Goal: Check status: Check status

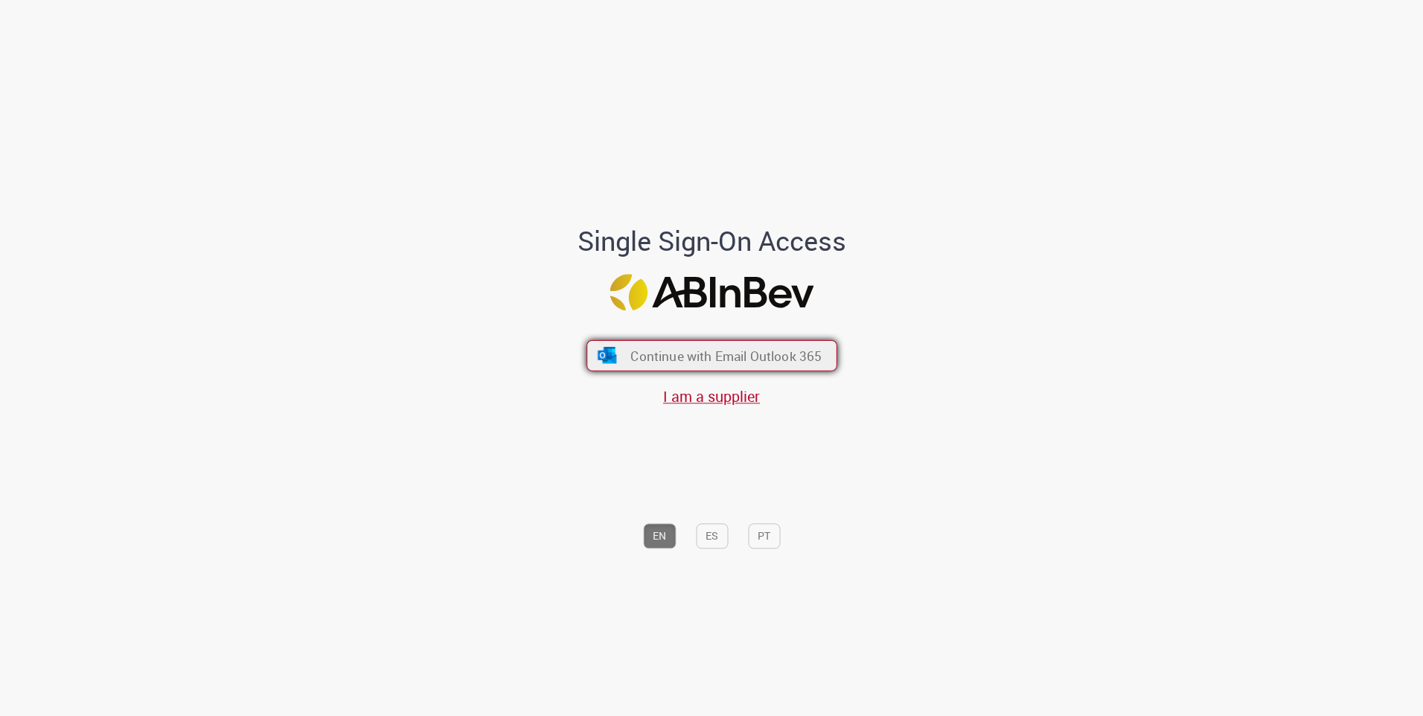
click at [655, 368] on button "Continue with Email Outlook 365" at bounding box center [711, 355] width 251 height 31
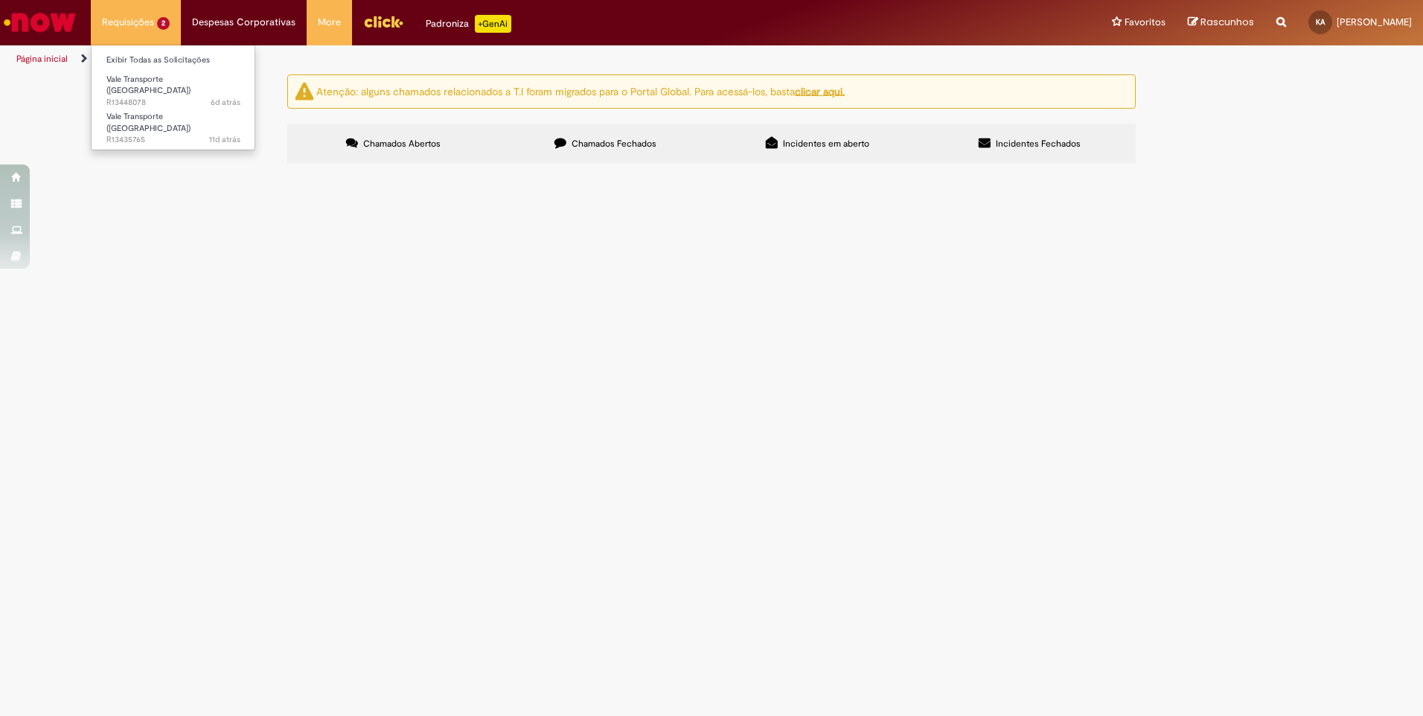
click at [150, 36] on li "Requisições 2 Exibir Todas as Solicitações Vale Transporte (VT) 6d atrás 6 dias…" at bounding box center [136, 22] width 90 height 45
click at [166, 97] on span "6d atrás 6 dias atrás R13448078" at bounding box center [173, 103] width 134 height 12
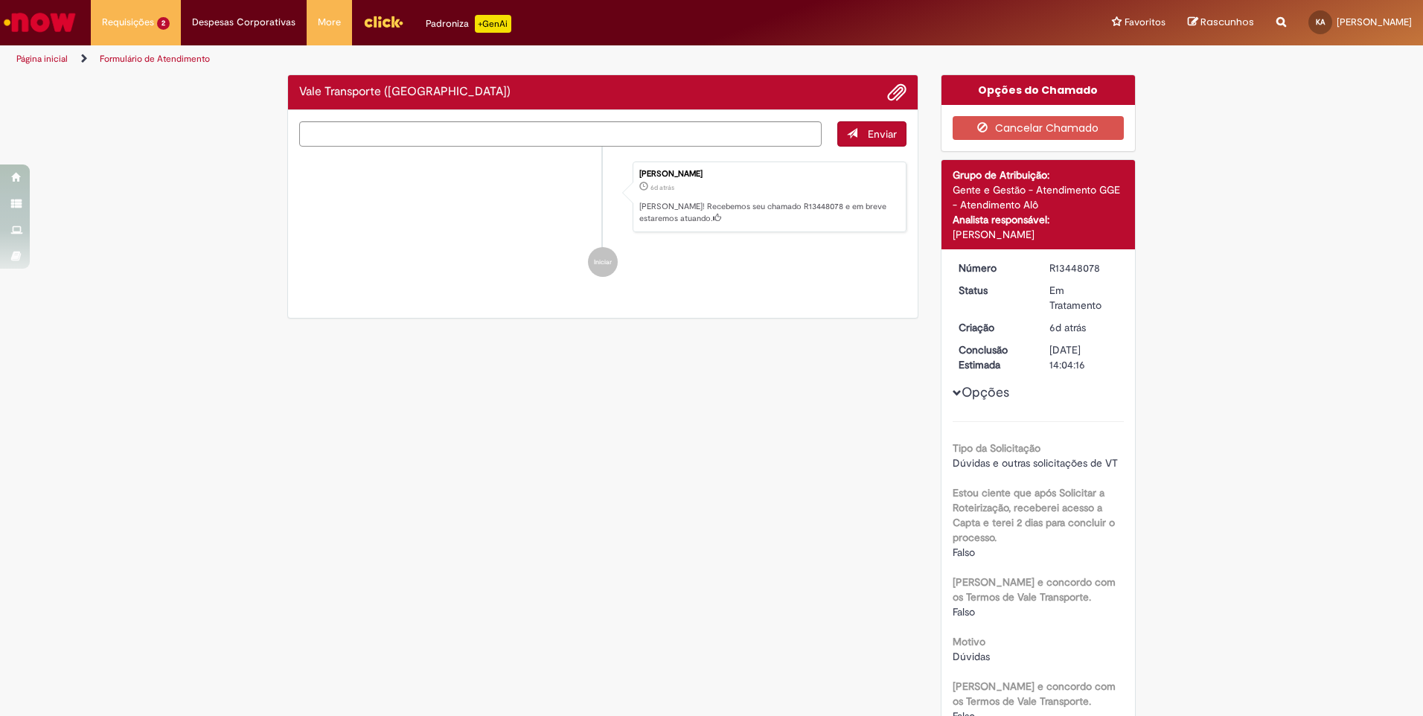
click at [373, 23] on img "Menu Cabeçalho" at bounding box center [383, 21] width 40 height 22
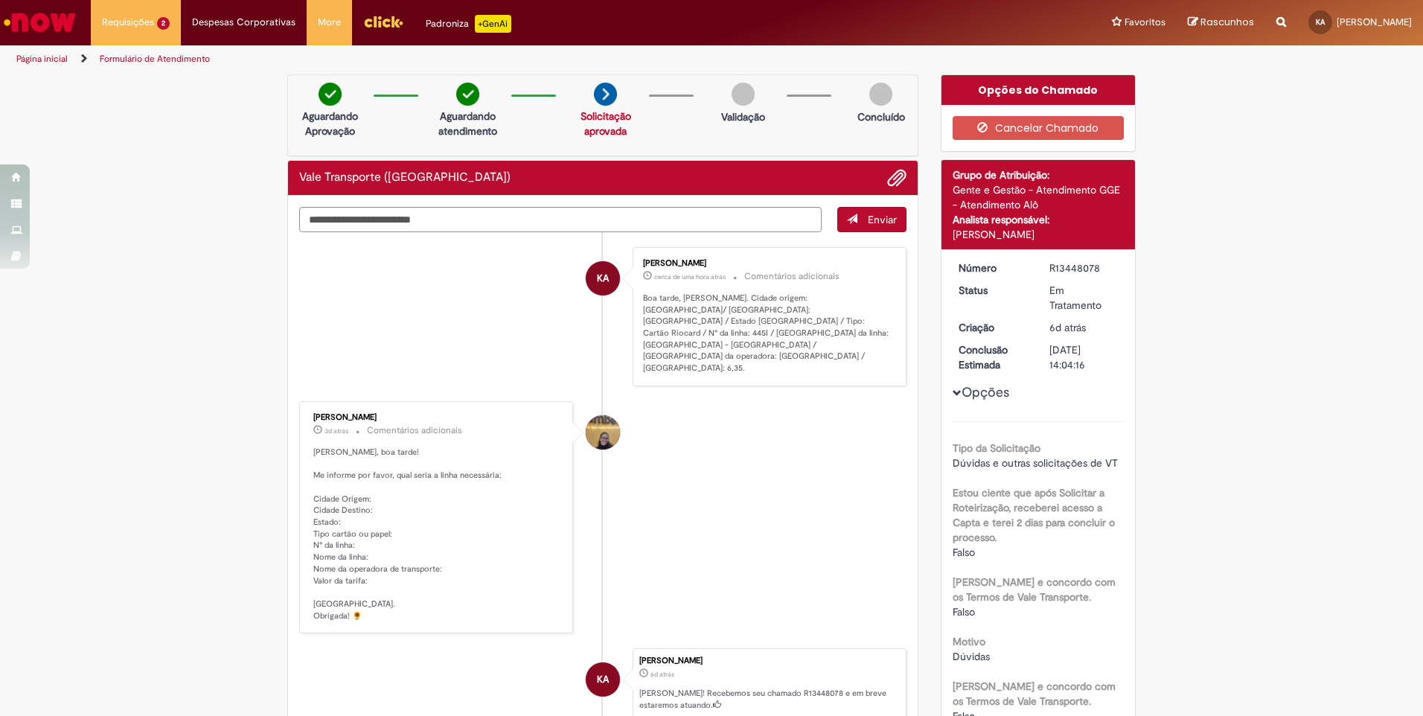
click at [794, 293] on p "Boa tarde, [PERSON_NAME]. Cidade origem: [GEOGRAPHIC_DATA]/ [GEOGRAPHIC_DATA]: …" at bounding box center [767, 333] width 248 height 82
click at [742, 218] on textarea "Digite sua mensagem aqui..." at bounding box center [560, 219] width 522 height 25
